Goal: Task Accomplishment & Management: Use online tool/utility

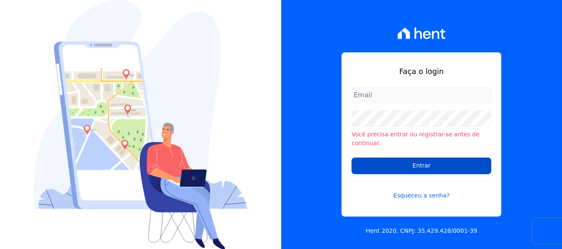
type input "maria.edinea@markaprime.com.br"
click at [427, 165] on input "Entrar" at bounding box center [421, 166] width 140 height 17
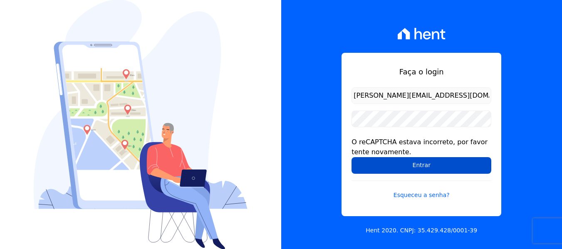
click at [436, 169] on input "Entrar" at bounding box center [421, 165] width 140 height 17
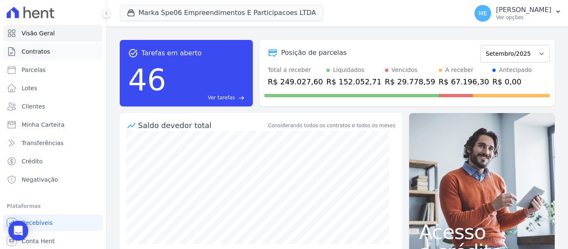
click at [46, 48] on span "Contratos" at bounding box center [36, 51] width 28 height 8
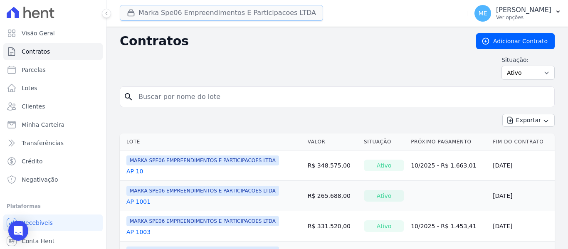
click at [173, 8] on button "Marka Spe06 Empreendimentos E Participacoes LTDA" at bounding box center [221, 13] width 203 height 16
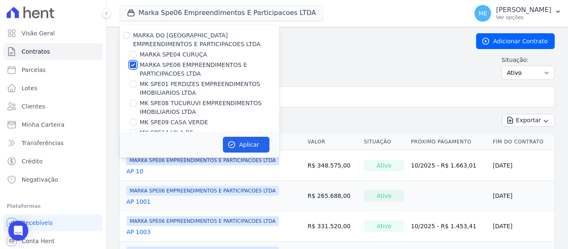
drag, startPoint x: 134, startPoint y: 64, endPoint x: 135, endPoint y: 55, distance: 8.8
click at [134, 63] on input "MARKA SPE06 EMPREENDIMENTOS E PARTICIPACOES LTDA" at bounding box center [133, 65] width 7 height 7
checkbox input "false"
click at [135, 54] on input "MARKA SPE04 CURUÇA" at bounding box center [133, 54] width 7 height 7
checkbox input "true"
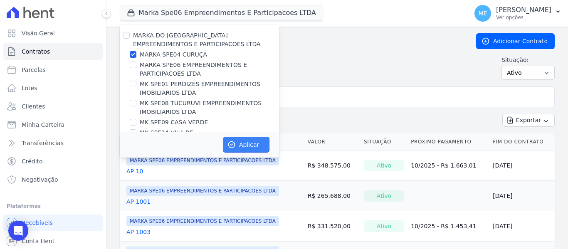
drag, startPoint x: 237, startPoint y: 144, endPoint x: 250, endPoint y: 139, distance: 13.3
click at [238, 144] on button "Aplicar" at bounding box center [246, 145] width 47 height 16
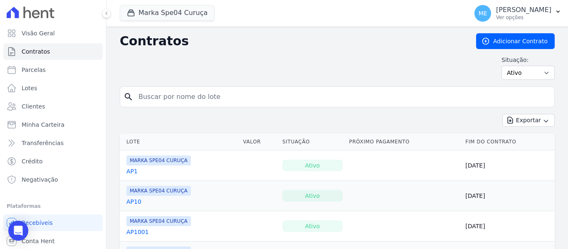
click at [227, 95] on input "search" at bounding box center [341, 97] width 417 height 17
type input "1508"
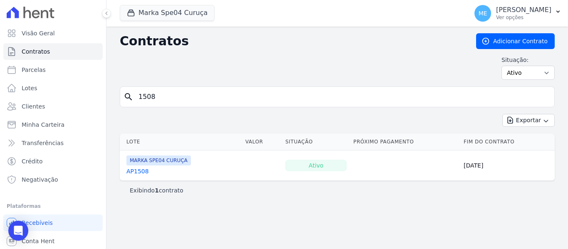
click at [131, 170] on link "AP1508" at bounding box center [137, 171] width 22 height 8
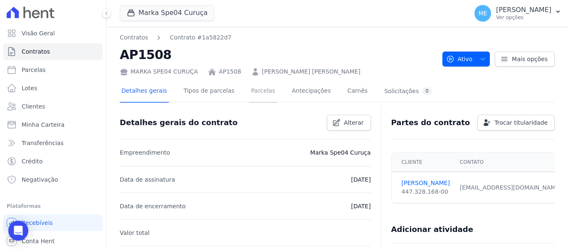
click at [249, 93] on link "Parcelas" at bounding box center [262, 92] width 27 height 22
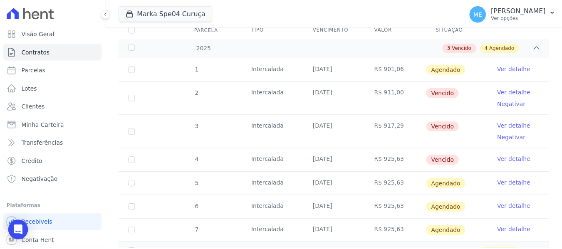
scroll to position [83, 0]
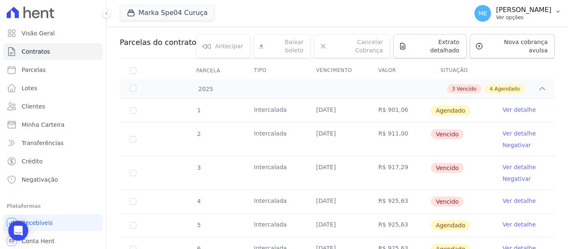
click at [555, 9] on icon "button" at bounding box center [558, 11] width 7 height 7
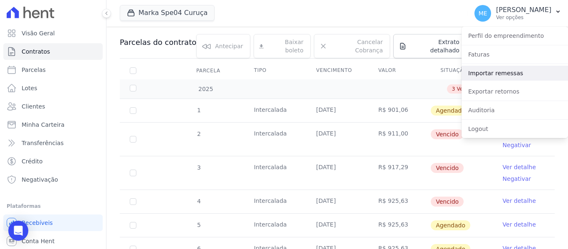
click at [477, 72] on link "Importar remessas" at bounding box center [514, 73] width 106 height 15
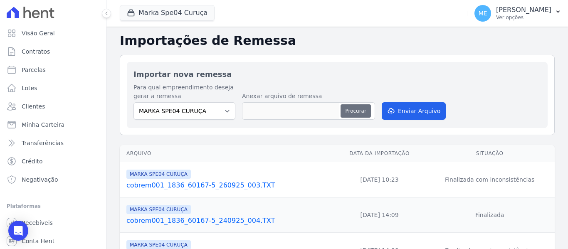
click at [350, 112] on button "Procurar" at bounding box center [355, 110] width 30 height 13
type input "cobrem001_1836_60167-5_300925_003.TXT"
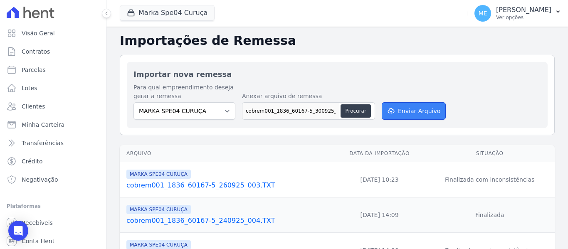
click at [412, 113] on button "Enviar Arquivo" at bounding box center [414, 110] width 64 height 17
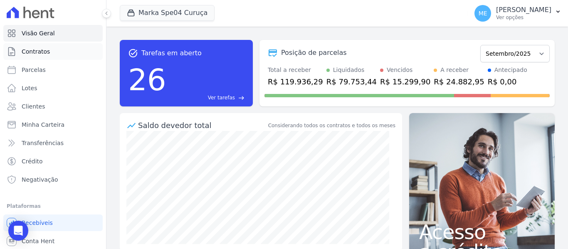
click at [47, 49] on span "Contratos" at bounding box center [36, 51] width 28 height 8
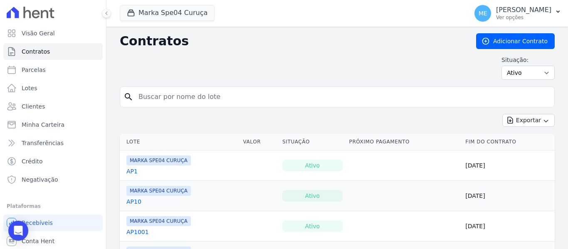
click at [202, 94] on input "search" at bounding box center [341, 97] width 417 height 17
click at [168, 94] on input "search" at bounding box center [341, 97] width 417 height 17
type input "1508"
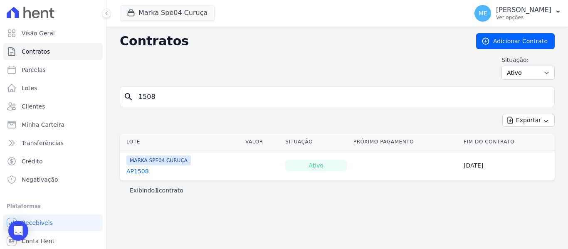
click at [144, 170] on link "AP1508" at bounding box center [137, 171] width 22 height 8
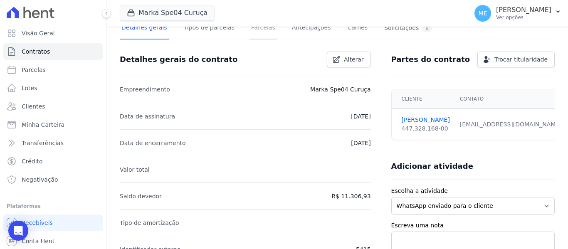
scroll to position [42, 0]
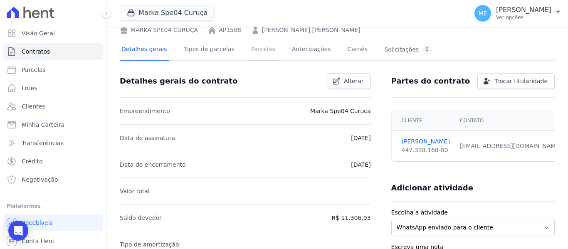
click at [252, 51] on link "Parcelas" at bounding box center [262, 50] width 27 height 22
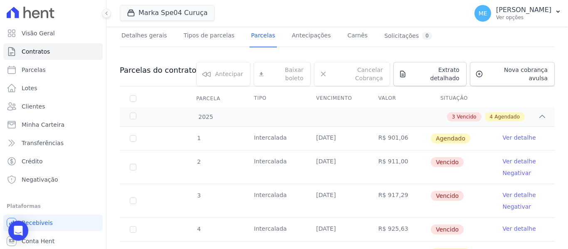
scroll to position [83, 0]
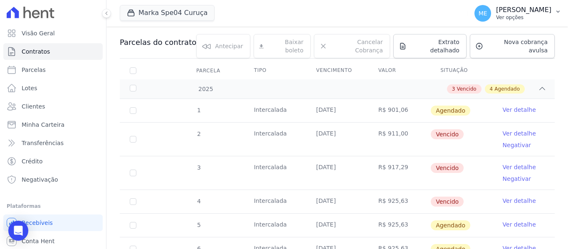
click at [559, 8] on button "ME Maria Edinea Ver opções" at bounding box center [518, 13] width 100 height 23
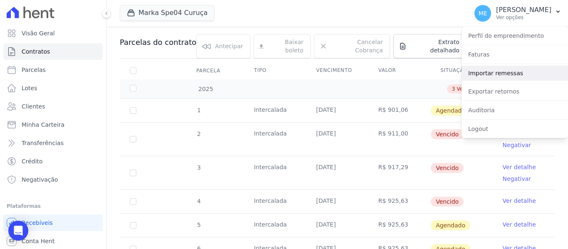
click at [491, 76] on link "Importar remessas" at bounding box center [514, 73] width 106 height 15
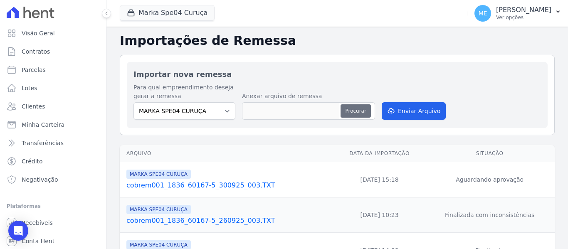
click at [346, 108] on button "Procurar" at bounding box center [355, 110] width 30 height 13
type input "cobrem001_1836_60167-5_300925_003.TXT"
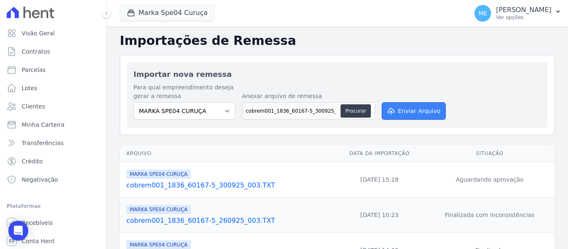
click at [417, 110] on button "Enviar Arquivo" at bounding box center [414, 110] width 64 height 17
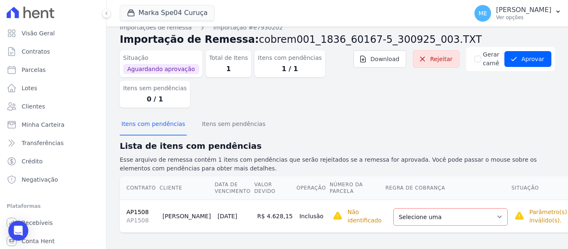
scroll to position [14, 0]
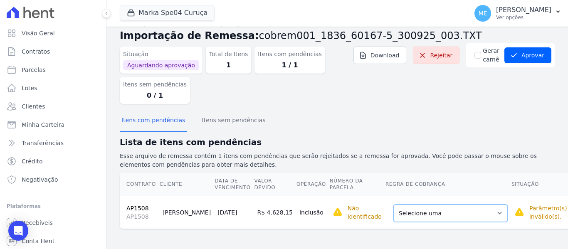
click at [469, 210] on select "Selecione uma Nova Parcela Avulsa Parcela Avulsa Existente Parcela Normal (1 X …" at bounding box center [450, 213] width 114 height 17
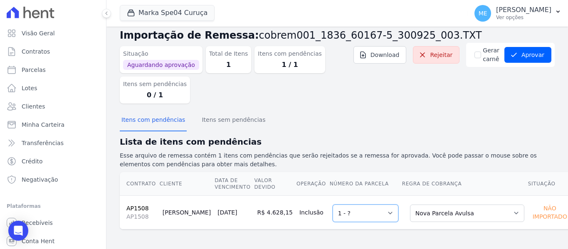
click at [371, 213] on select "Selecione uma 1 - ?" at bounding box center [366, 213] width 66 height 17
click at [333, 205] on select "Selecione uma 1 - ?" at bounding box center [366, 213] width 66 height 17
click at [533, 51] on button "Aprovar" at bounding box center [527, 55] width 47 height 16
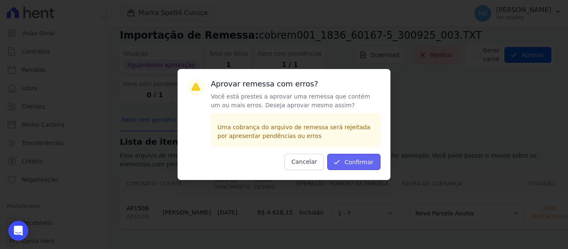
click at [363, 160] on button "Confirmar" at bounding box center [353, 162] width 53 height 16
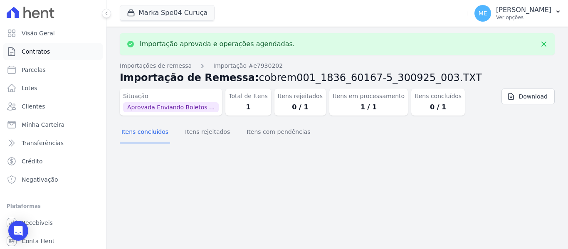
click at [61, 52] on link "Contratos" at bounding box center [52, 51] width 99 height 17
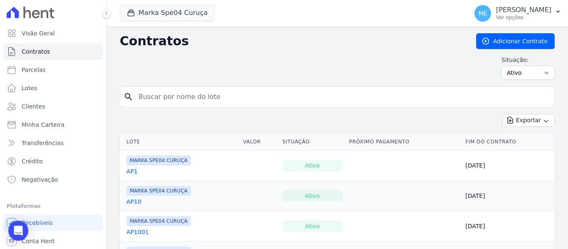
click at [199, 96] on input "search" at bounding box center [341, 97] width 417 height 17
type input "1508"
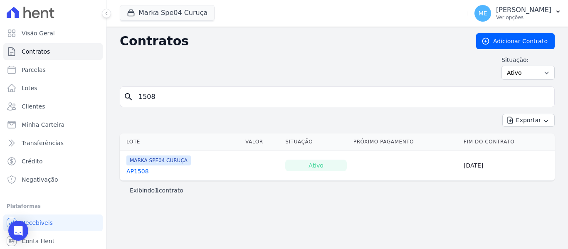
click at [143, 173] on link "AP1508" at bounding box center [137, 171] width 22 height 8
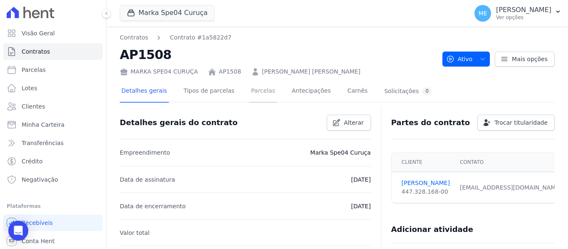
click at [261, 91] on link "Parcelas" at bounding box center [262, 92] width 27 height 22
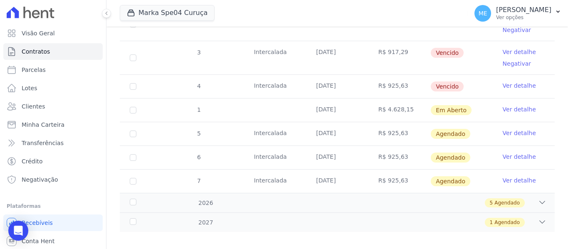
scroll to position [200, 0]
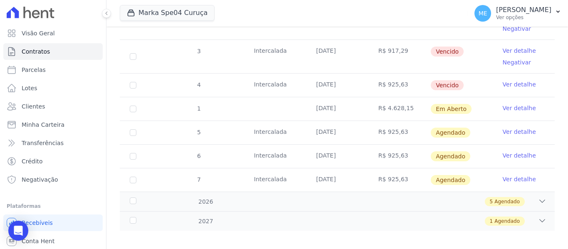
click at [504, 104] on link "Ver detalhe" at bounding box center [519, 108] width 33 height 8
click at [512, 104] on link "Ver detalhe" at bounding box center [519, 108] width 33 height 8
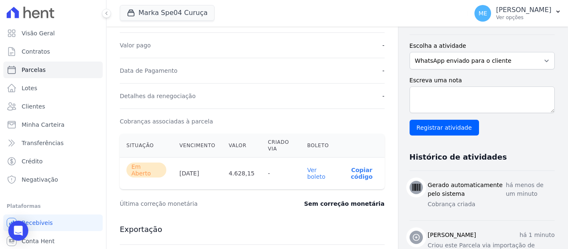
scroll to position [208, 0]
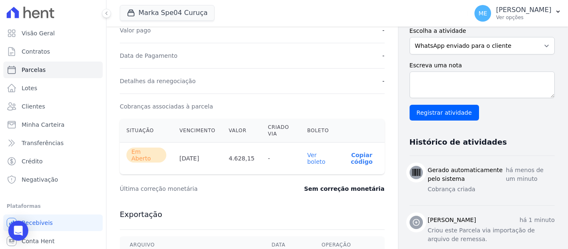
click at [317, 160] on link "Ver boleto" at bounding box center [316, 158] width 18 height 13
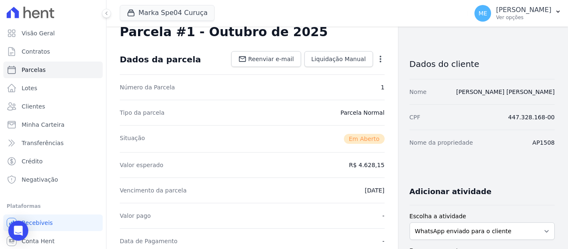
scroll to position [0, 0]
